Goal: Transaction & Acquisition: Purchase product/service

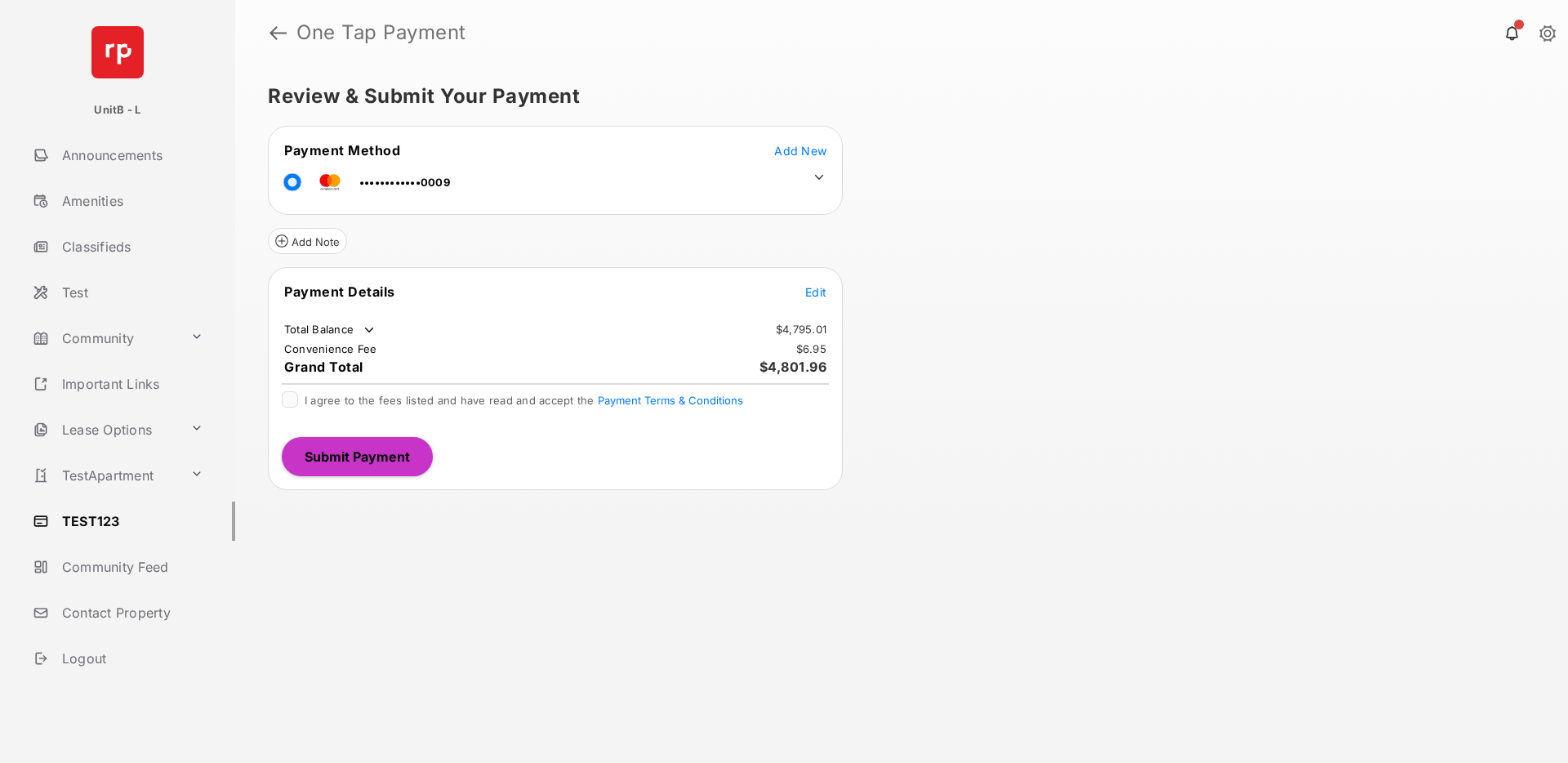
click at [821, 175] on icon at bounding box center [819, 177] width 15 height 15
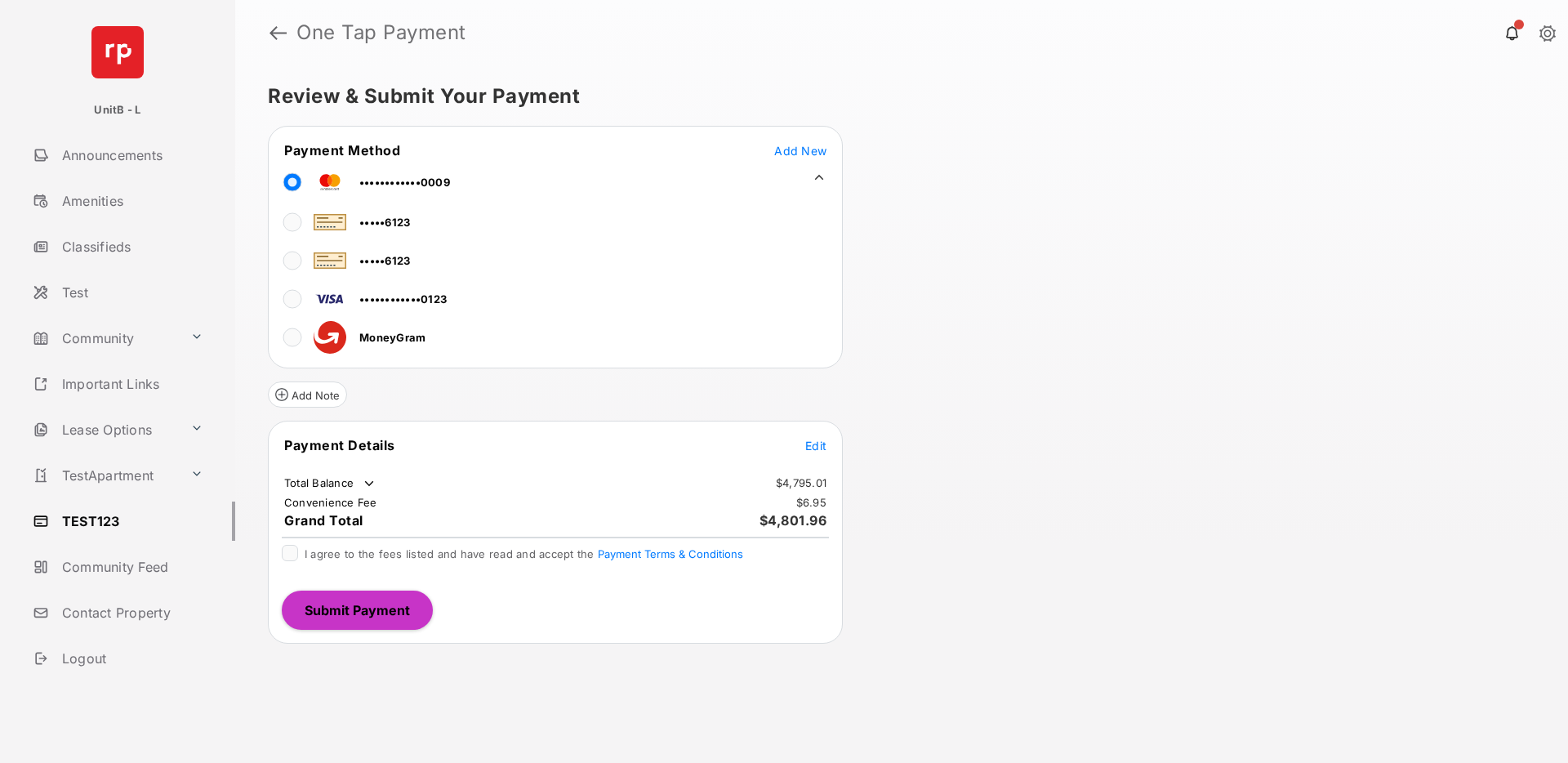
click at [293, 182] on div at bounding box center [293, 182] width 17 height 24
click at [814, 443] on span "Edit" at bounding box center [816, 446] width 21 height 14
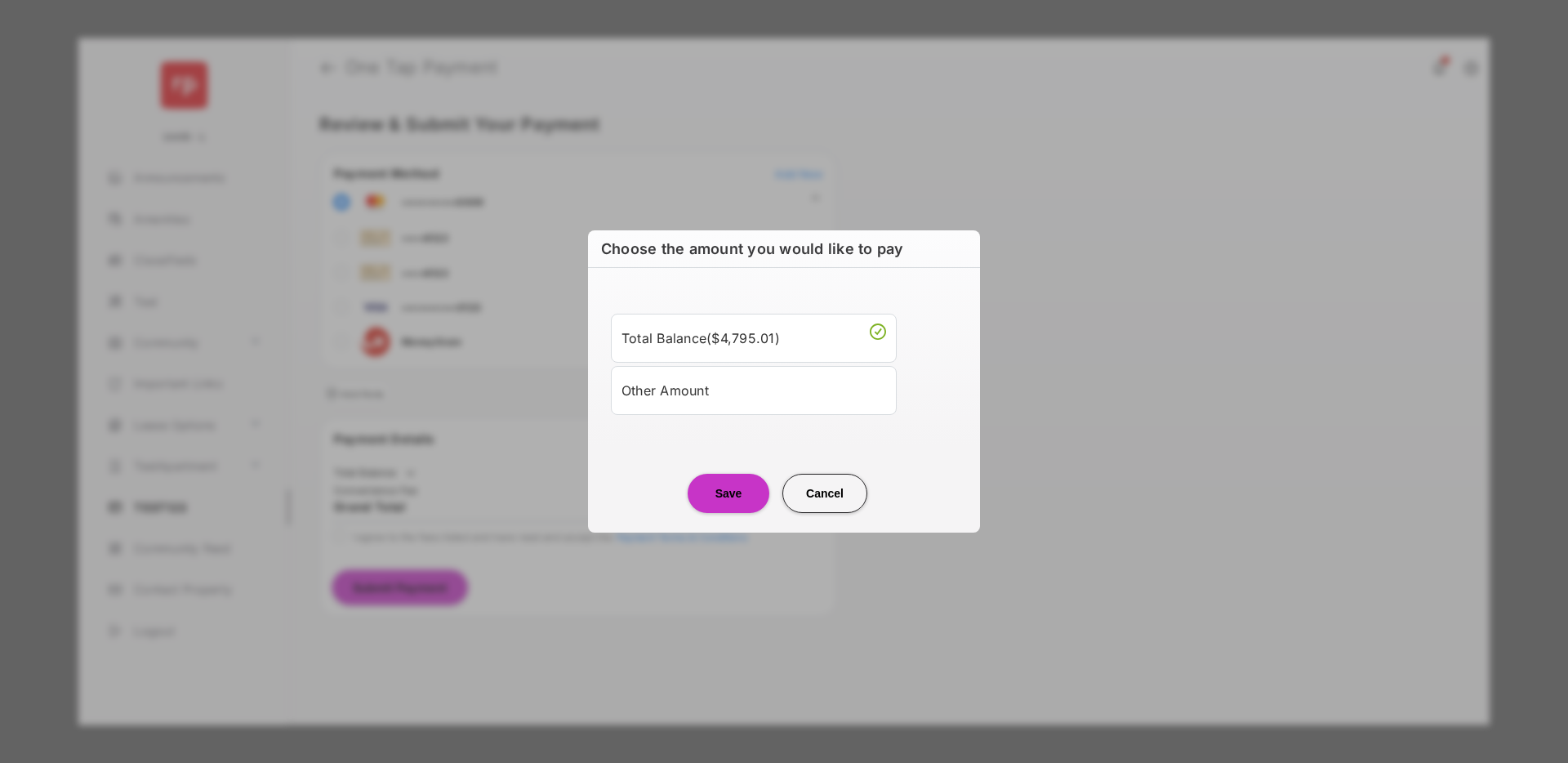
click at [756, 391] on div "Other Amount" at bounding box center [754, 391] width 265 height 28
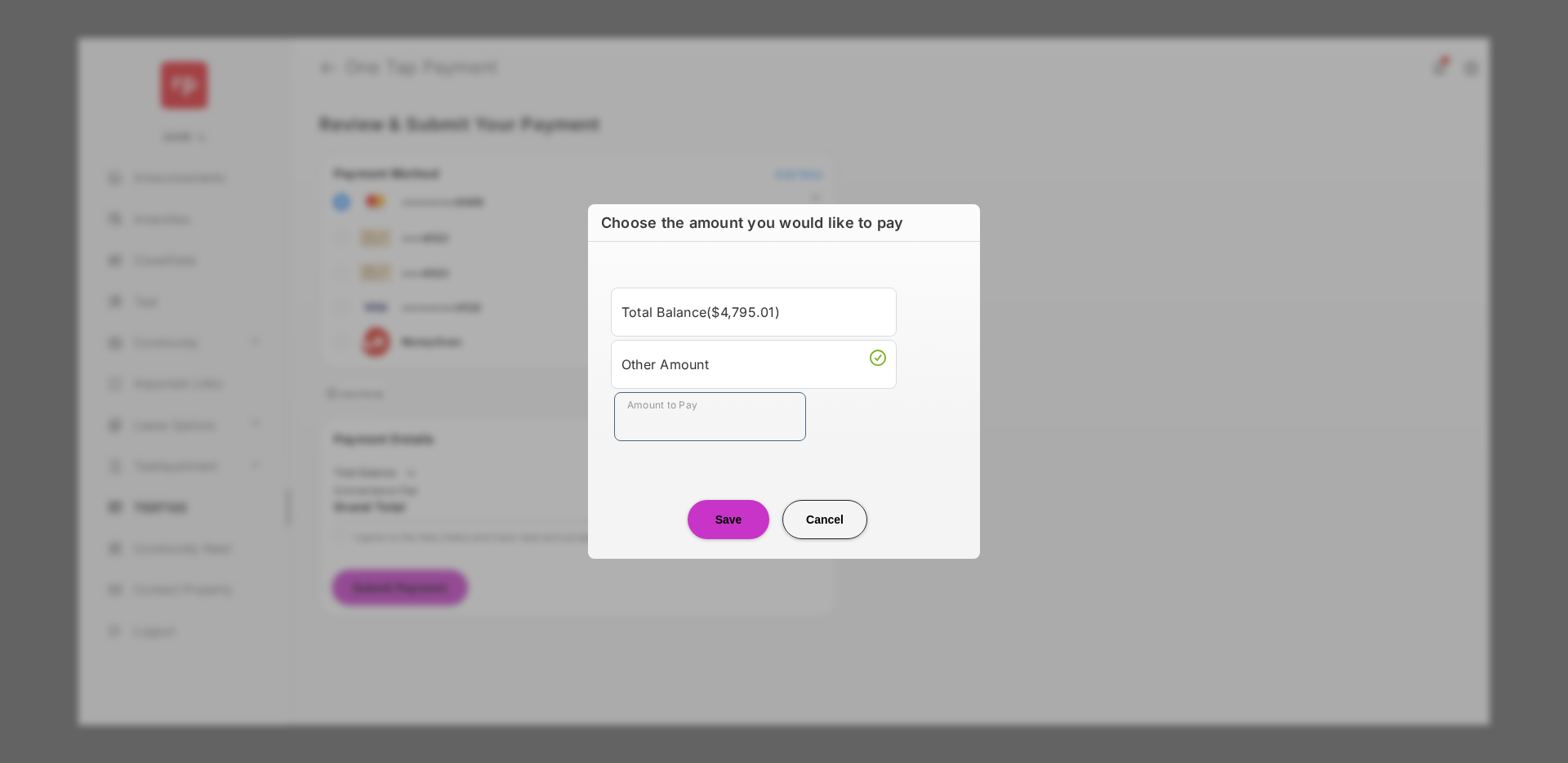
click at [694, 415] on input "Amount to Pay" at bounding box center [710, 416] width 192 height 49
type input "**"
click at [737, 514] on button "Save" at bounding box center [729, 519] width 82 height 39
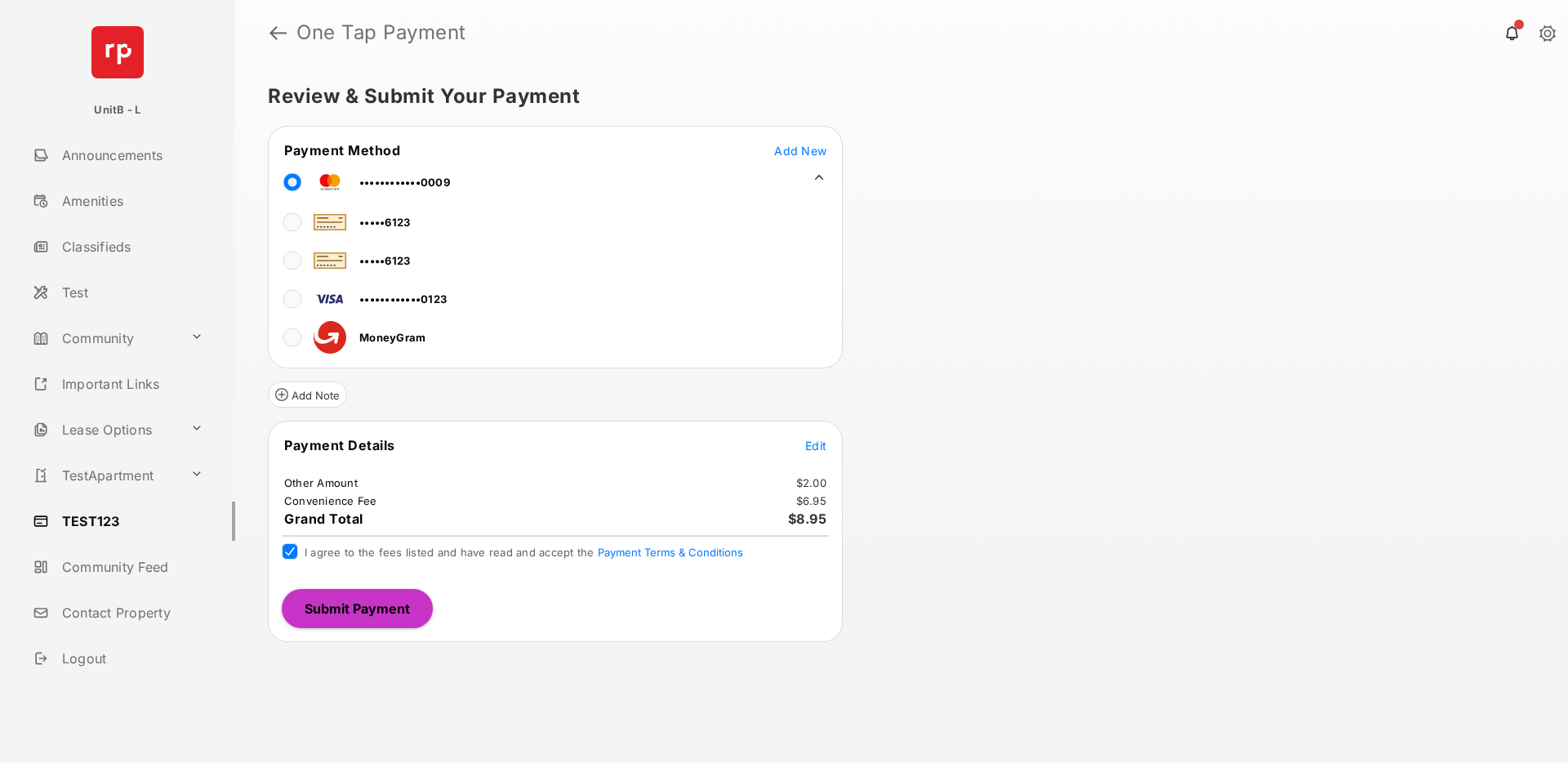
click at [331, 615] on button "Submit Payment" at bounding box center [358, 608] width 151 height 39
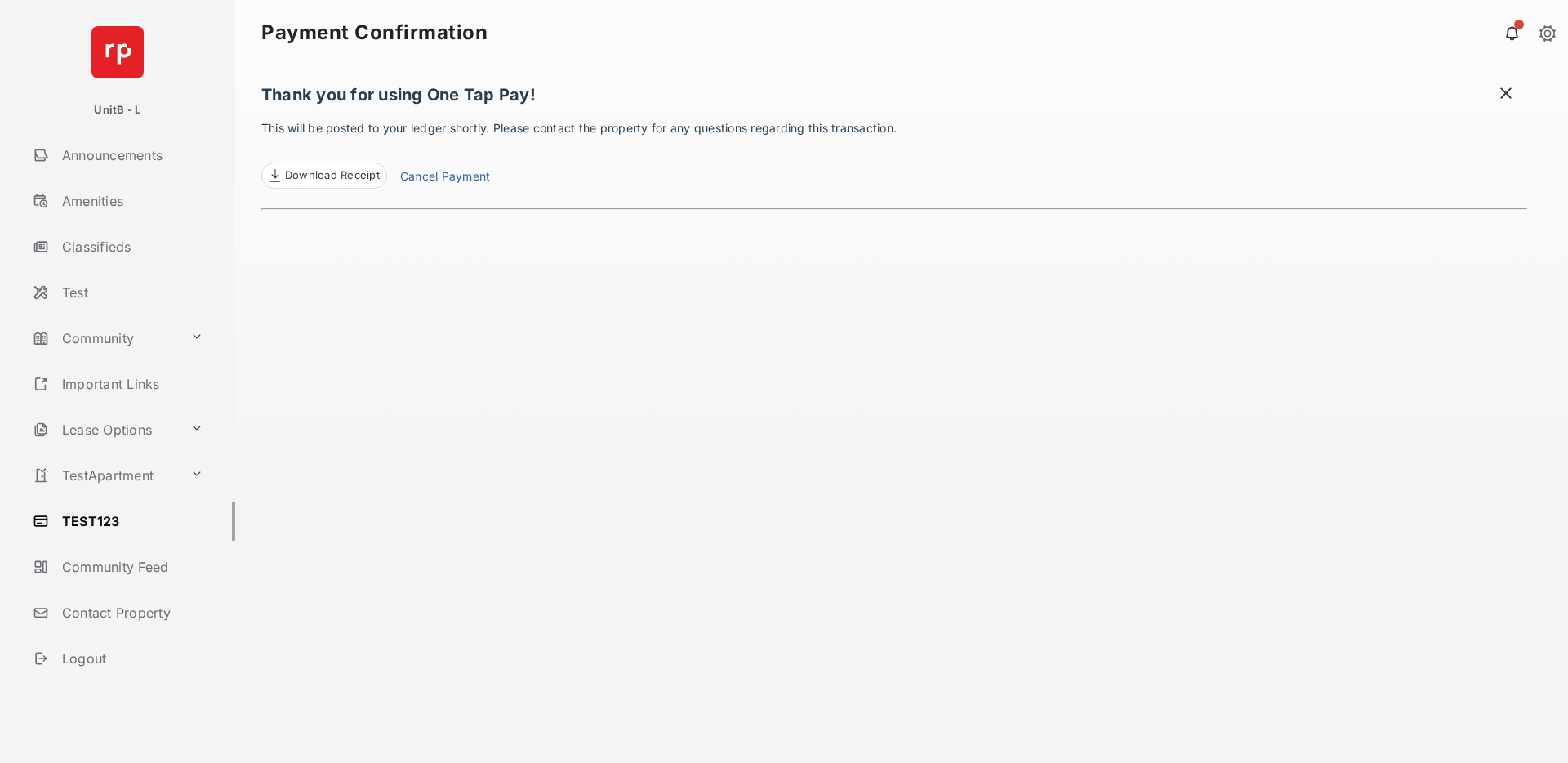
click at [350, 172] on span "Download Receipt" at bounding box center [332, 175] width 95 height 17
click at [110, 517] on link "TEST123" at bounding box center [131, 521] width 209 height 39
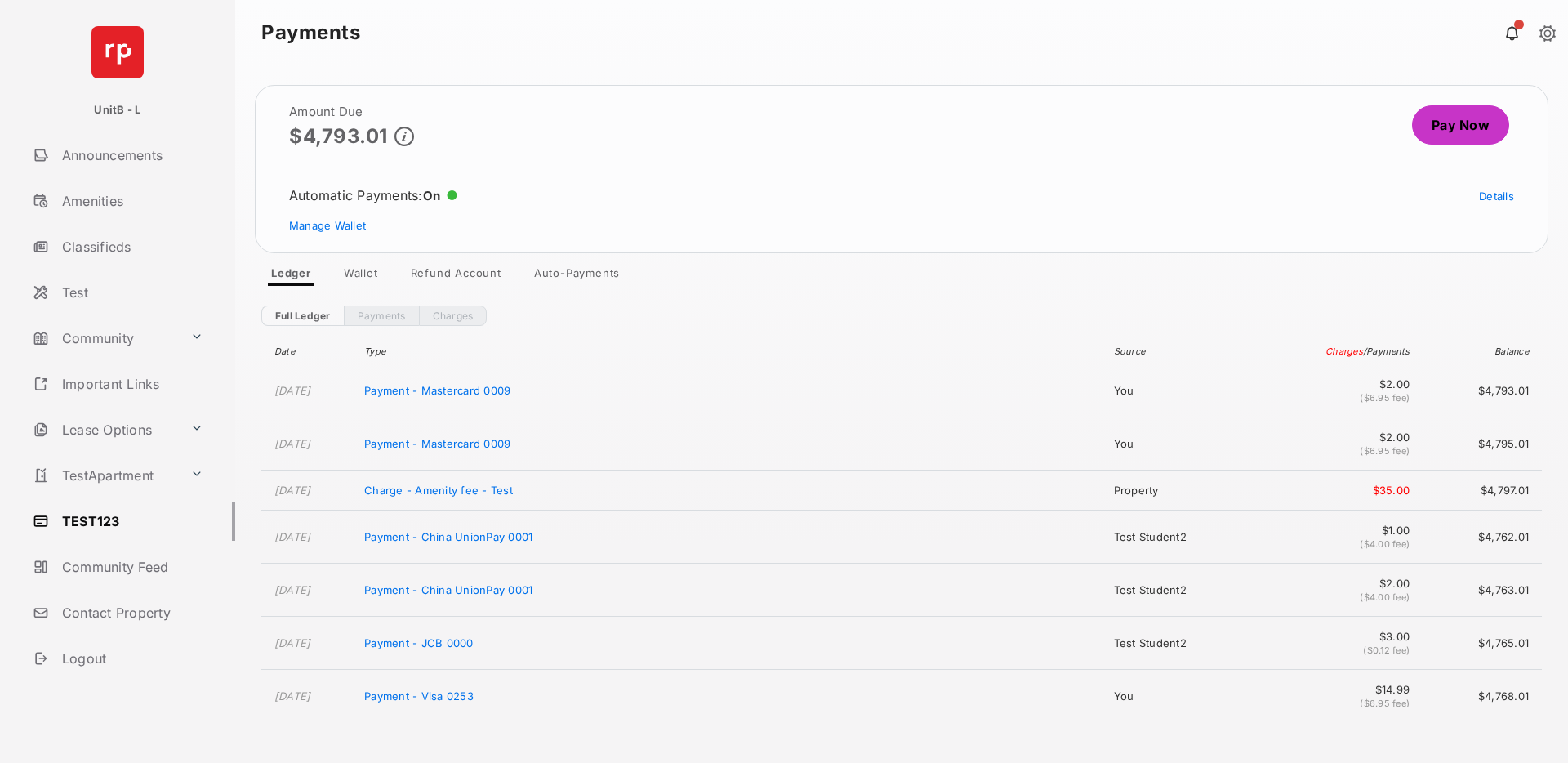
click at [939, 53] on header "Payments" at bounding box center [901, 32] width 1333 height 65
